Goal: Transaction & Acquisition: Book appointment/travel/reservation

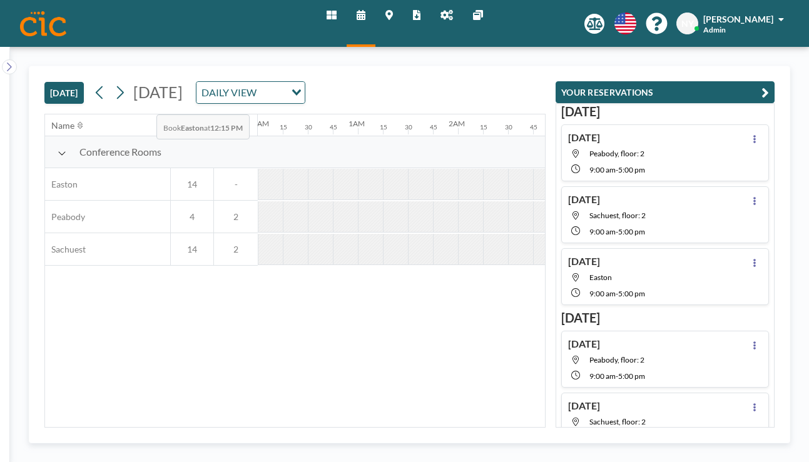
scroll to position [0, 956]
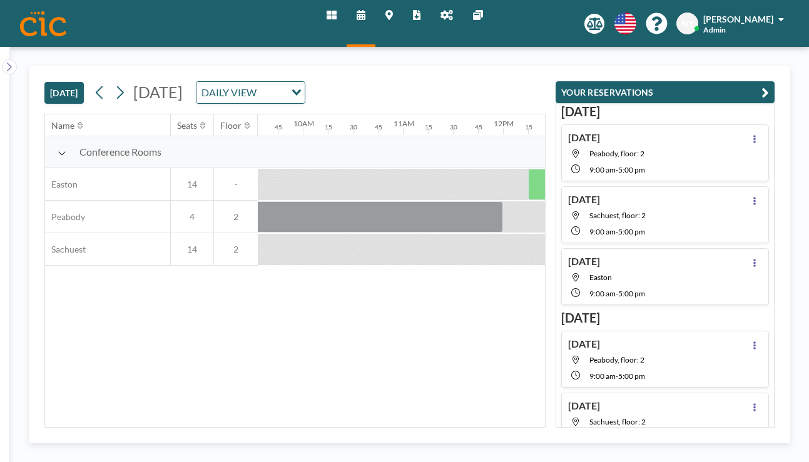
click at [365, 13] on icon at bounding box center [361, 15] width 9 height 10
click at [343, 18] on link "Home" at bounding box center [331, 23] width 30 height 47
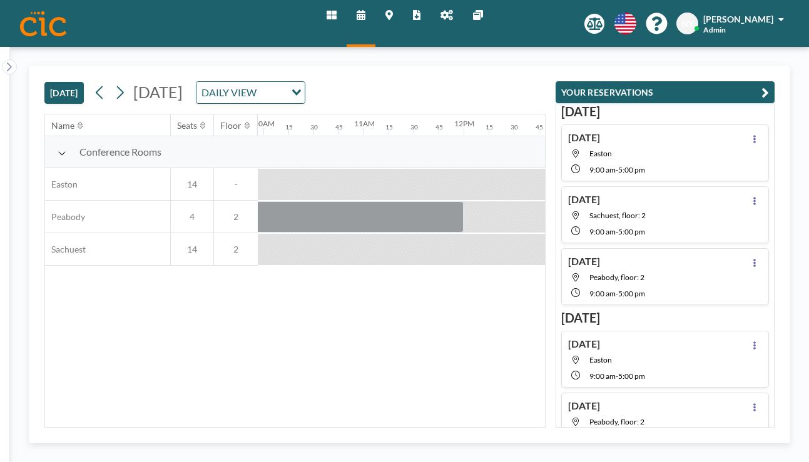
scroll to position [0, 1200]
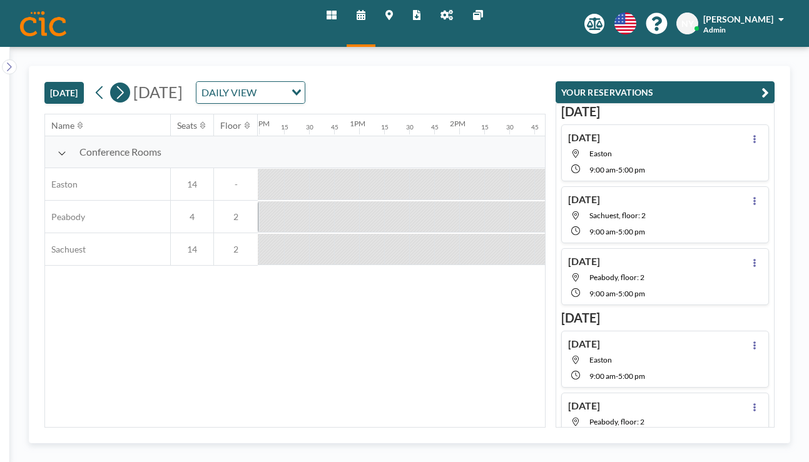
click at [114, 83] on icon at bounding box center [120, 92] width 12 height 19
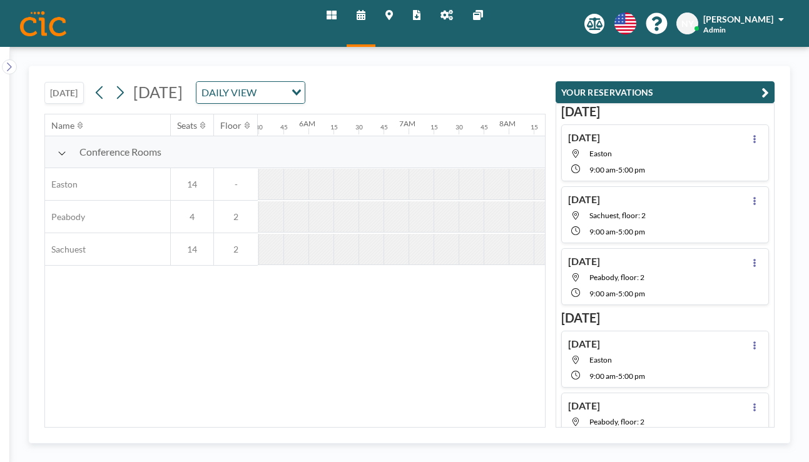
scroll to position [0, 630]
click at [114, 83] on icon at bounding box center [120, 92] width 12 height 19
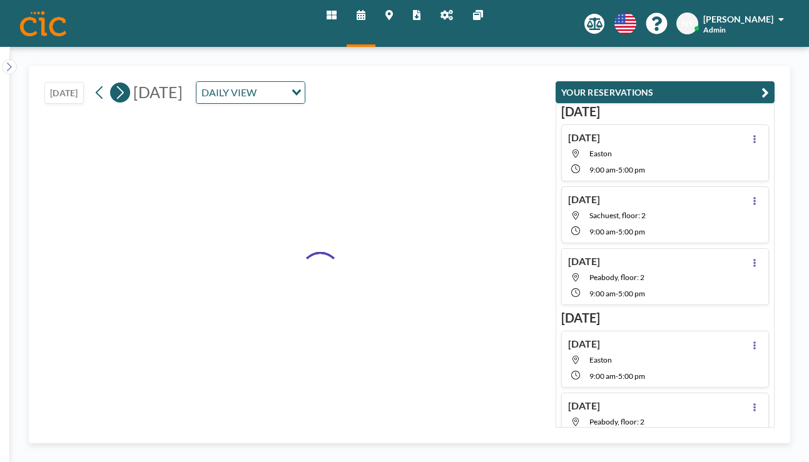
click at [114, 83] on icon at bounding box center [120, 92] width 12 height 19
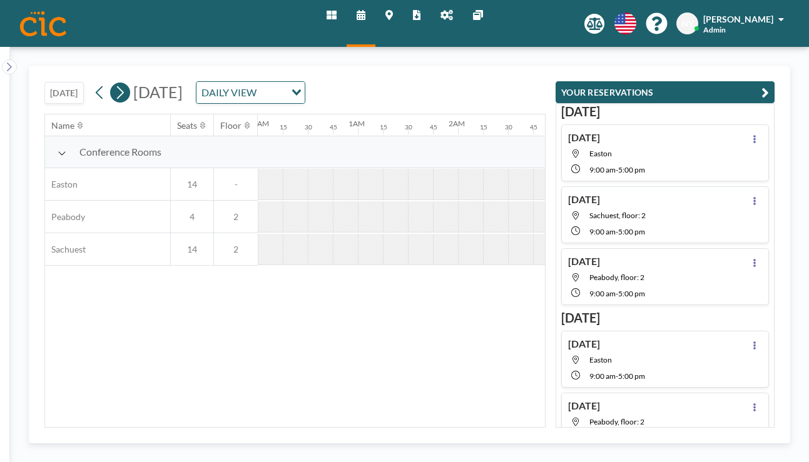
click at [114, 83] on icon at bounding box center [120, 92] width 12 height 19
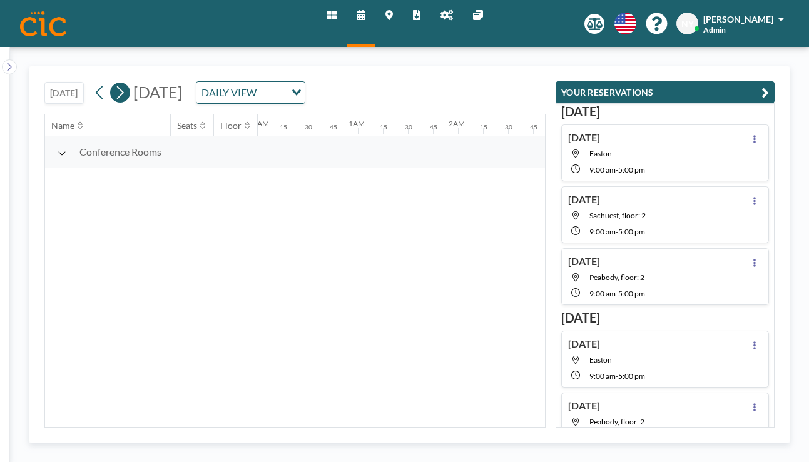
click at [114, 83] on icon at bounding box center [120, 92] width 12 height 19
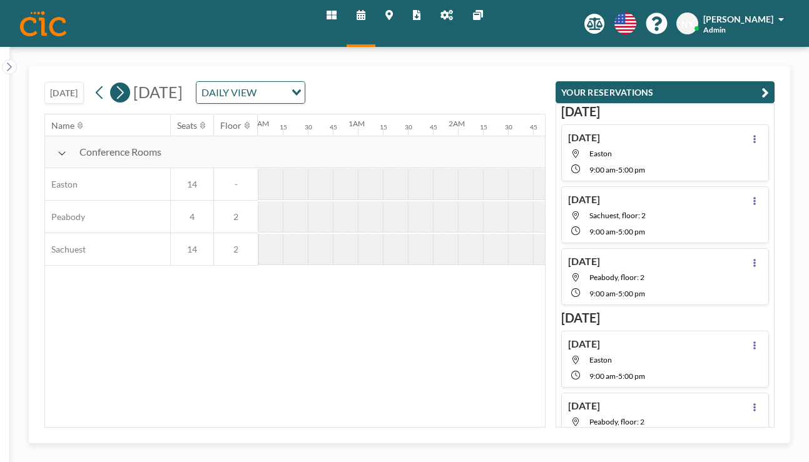
click at [114, 83] on icon at bounding box center [120, 92] width 12 height 19
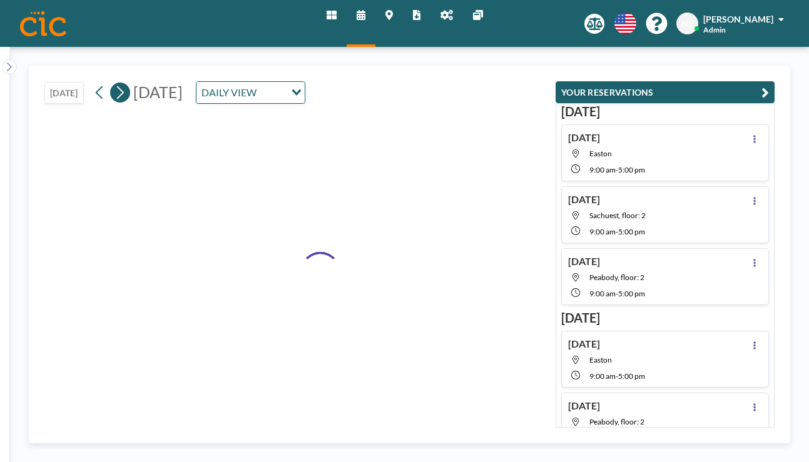
click at [114, 83] on icon at bounding box center [120, 92] width 12 height 19
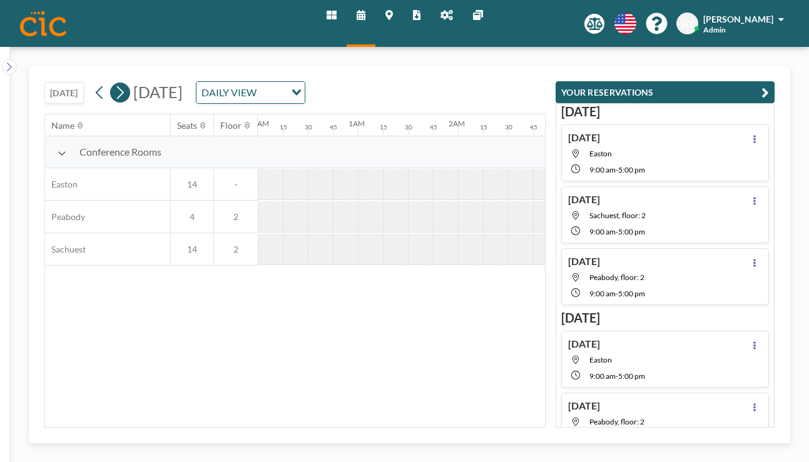
scroll to position [0, 630]
click at [114, 83] on icon at bounding box center [120, 92] width 12 height 19
click at [94, 83] on icon at bounding box center [100, 92] width 12 height 19
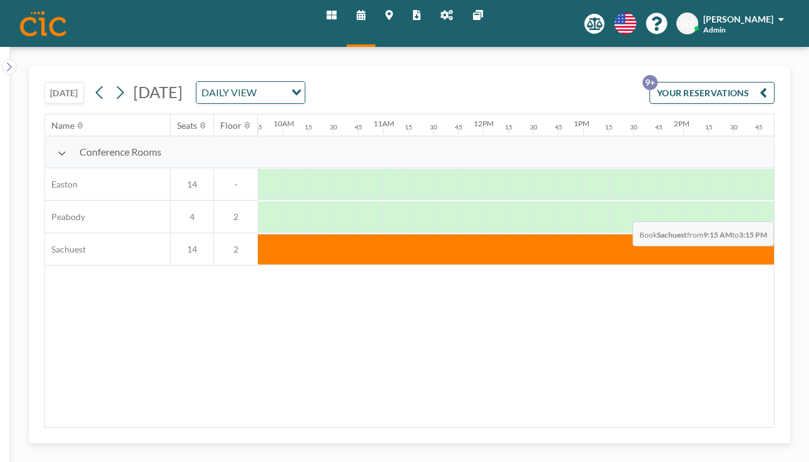
scroll to position [0, 997]
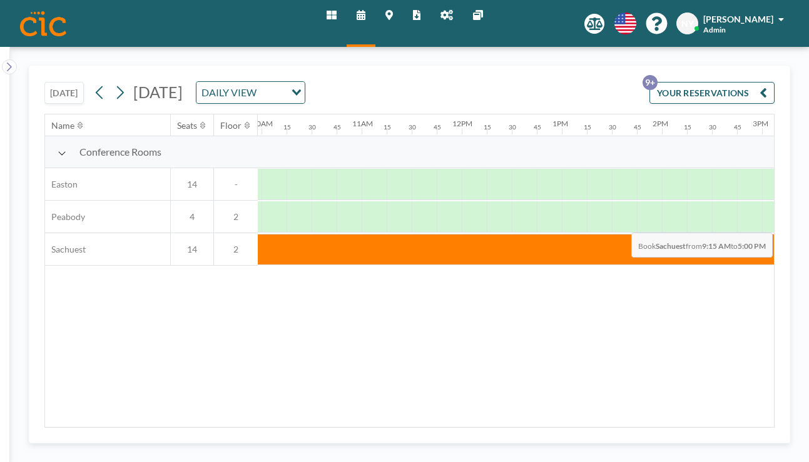
drag, startPoint x: 345, startPoint y: 193, endPoint x: 627, endPoint y: 203, distance: 282.3
click at [627, 233] on div at bounding box center [462, 249] width 2402 height 33
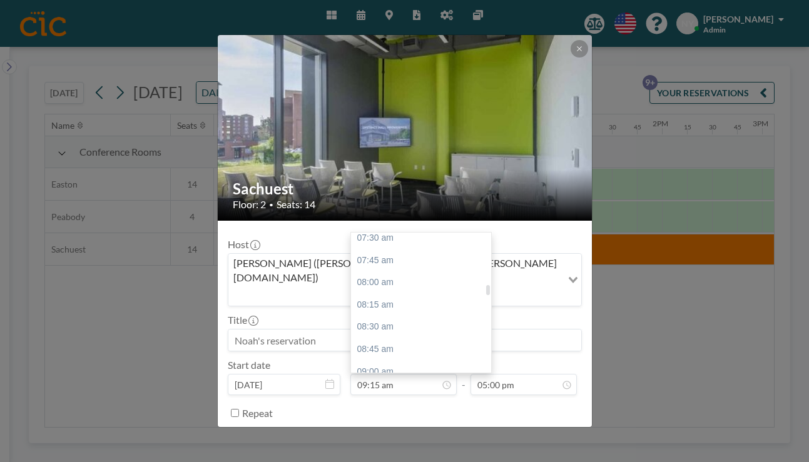
scroll to position [672, 0]
click at [395, 363] on div "09:00 am" at bounding box center [421, 374] width 140 height 23
type input "09:00 am"
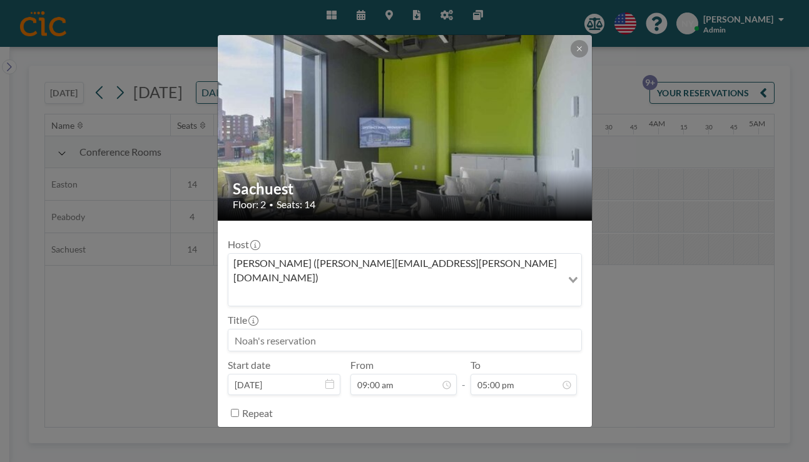
scroll to position [0, 712]
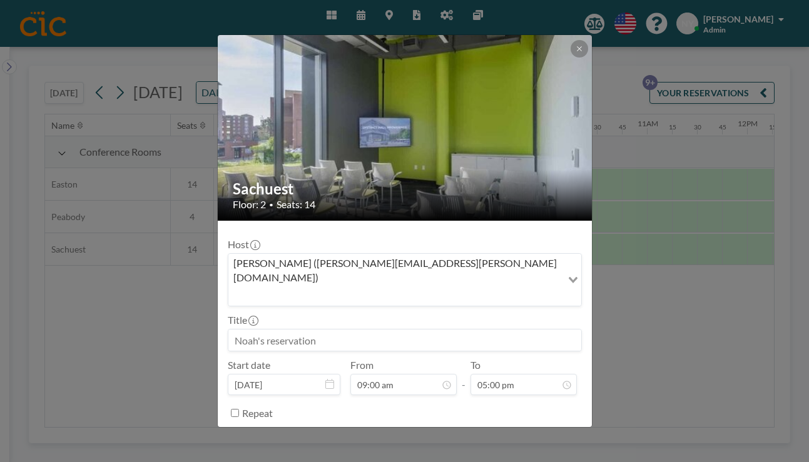
click at [361, 330] on input at bounding box center [404, 340] width 353 height 21
type input "HomeSmart"
click at [518, 433] on button "BOOK NOW" at bounding box center [549, 444] width 63 height 22
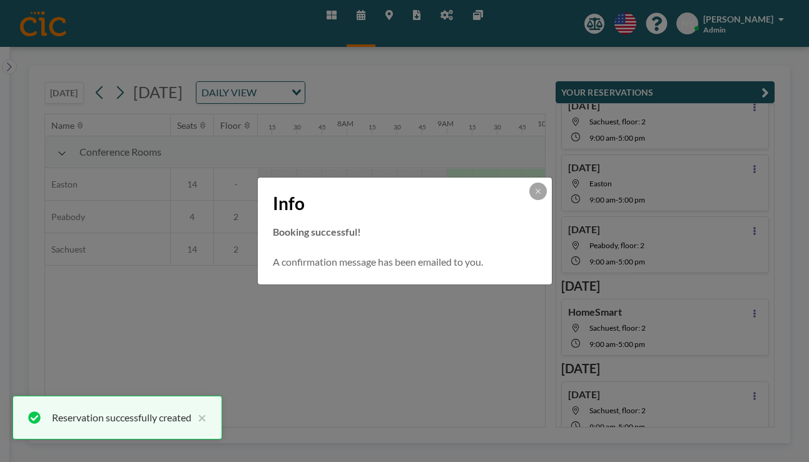
click at [257, 146] on div "Info Booking successful! A confirmation message has been emailed to you." at bounding box center [404, 231] width 809 height 462
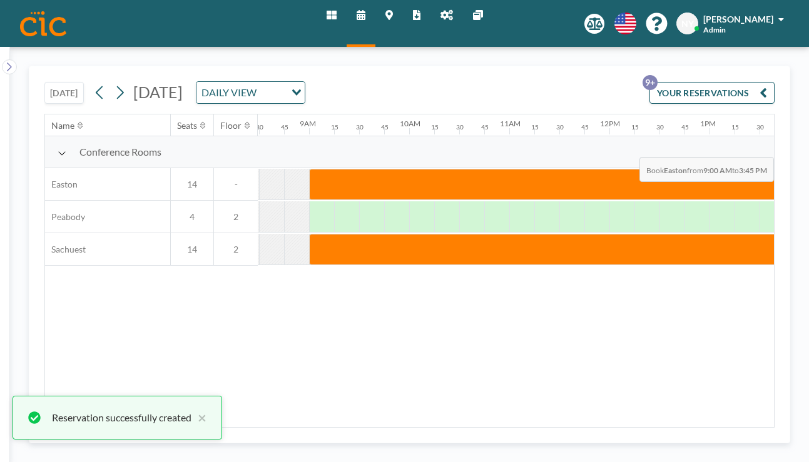
scroll to position [0, 855]
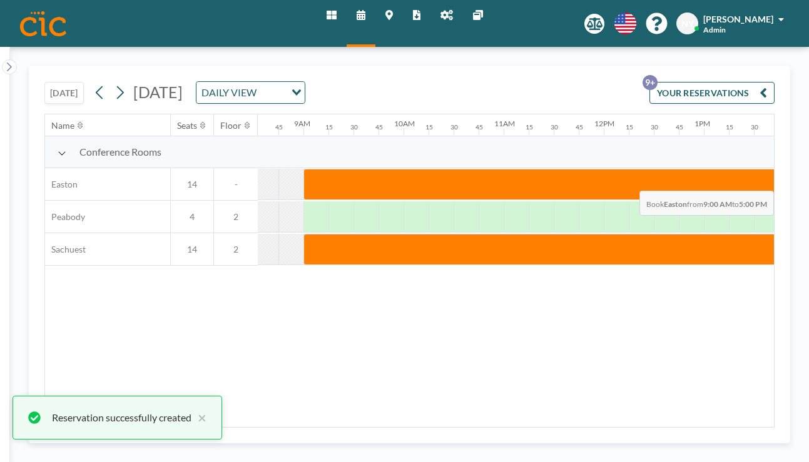
drag, startPoint x: 238, startPoint y: 149, endPoint x: 726, endPoint y: 161, distance: 488.0
click at [726, 169] on div at bounding box center [703, 184] width 801 height 31
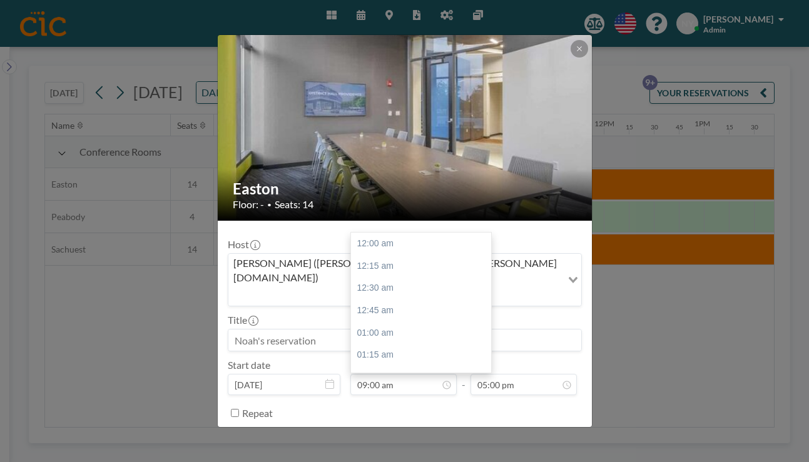
scroll to position [698, 0]
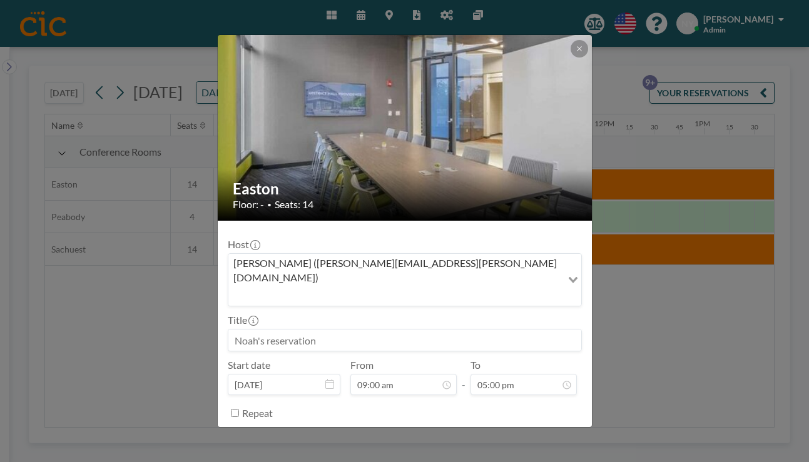
click at [348, 330] on input at bounding box center [404, 340] width 353 height 21
type input "HomeSmart"
click at [530, 433] on button "BOOK NOW" at bounding box center [549, 444] width 63 height 22
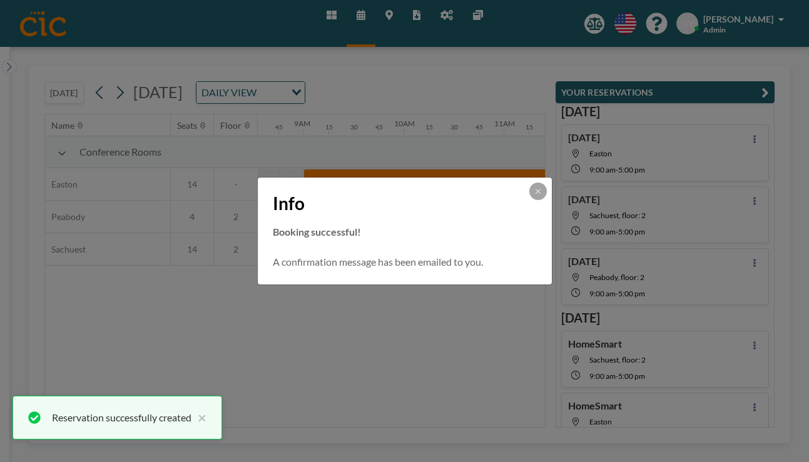
scroll to position [82, 0]
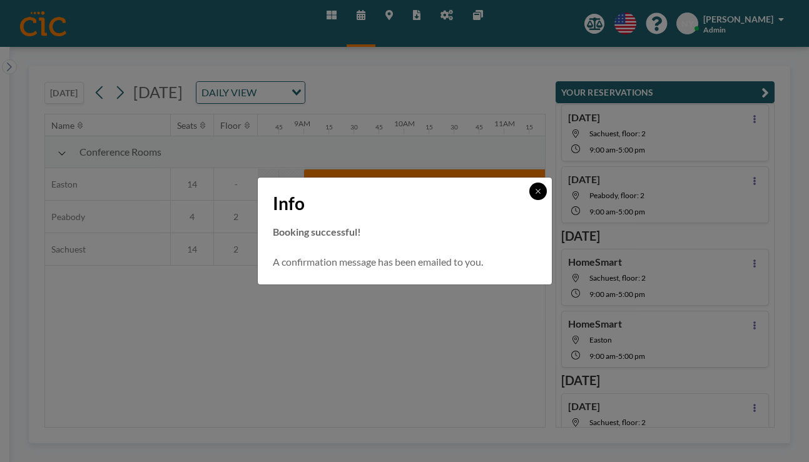
click at [534, 195] on icon at bounding box center [538, 192] width 8 height 8
